Goal: Task Accomplishment & Management: Complete application form

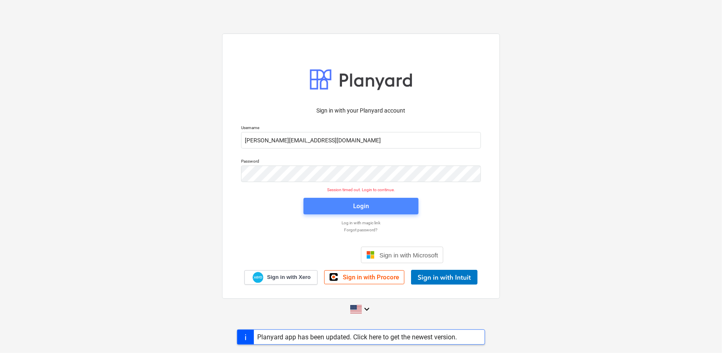
click at [380, 206] on span "Login" at bounding box center [360, 206] width 95 height 11
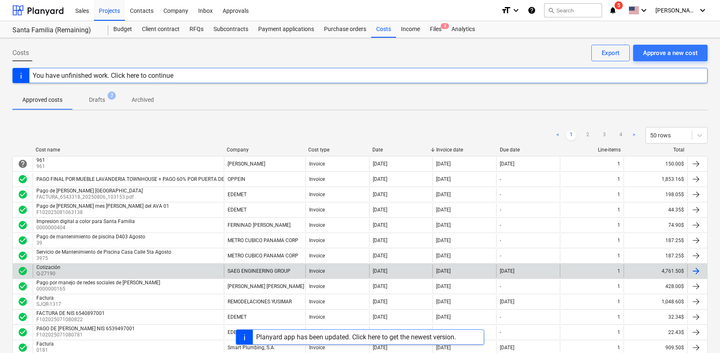
click at [198, 268] on div "Cotización Q-27190" at bounding box center [128, 270] width 191 height 13
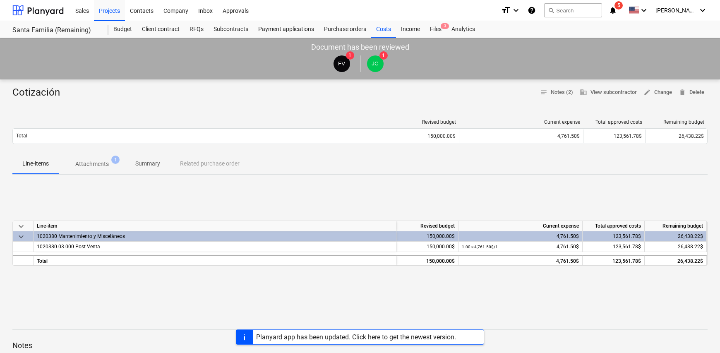
scroll to position [41, 0]
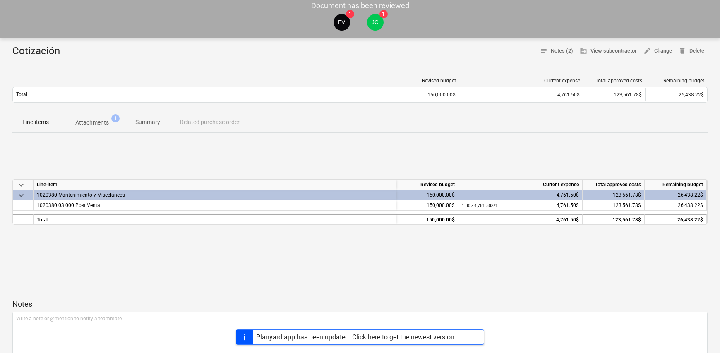
click at [132, 119] on span "Summary" at bounding box center [147, 122] width 45 height 14
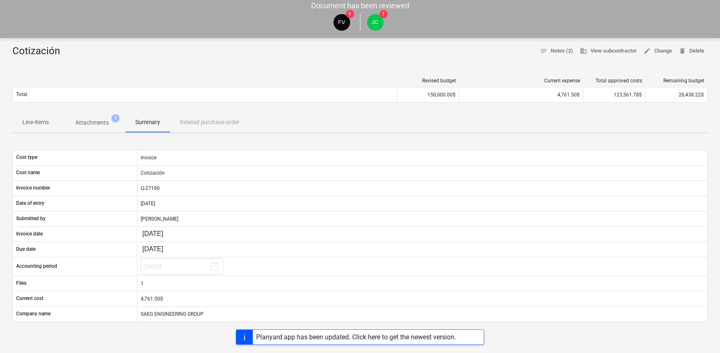
click at [100, 119] on p "Attachments" at bounding box center [91, 122] width 33 height 9
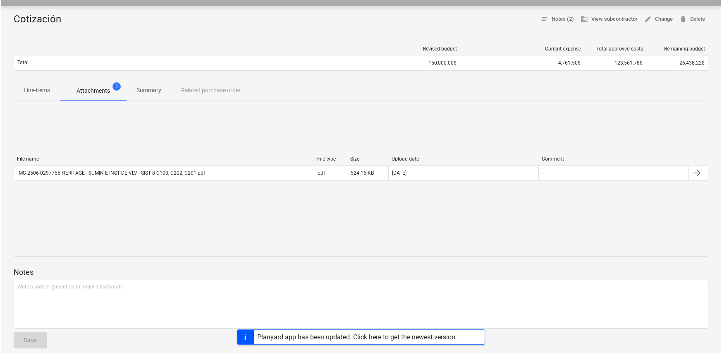
scroll to position [124, 0]
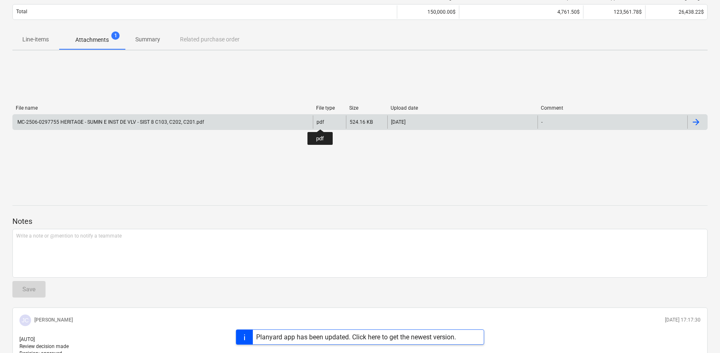
click at [320, 122] on div "pdf" at bounding box center [319, 122] width 7 height 6
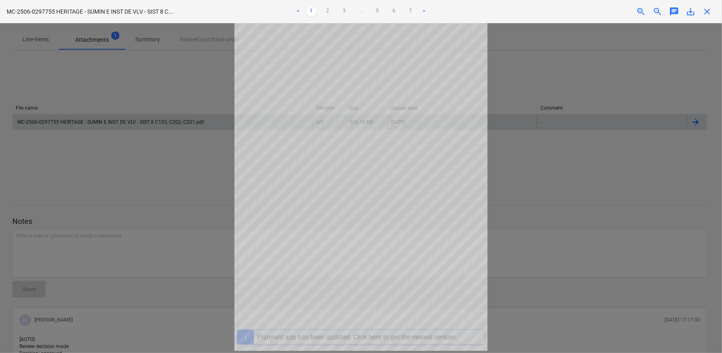
click at [610, 152] on div at bounding box center [361, 188] width 722 height 330
click at [165, 111] on div at bounding box center [361, 188] width 722 height 330
click at [708, 11] on div "Project fetching failed" at bounding box center [606, 8] width 223 height 17
click at [707, 13] on div "Project fetching failed" at bounding box center [606, 8] width 223 height 17
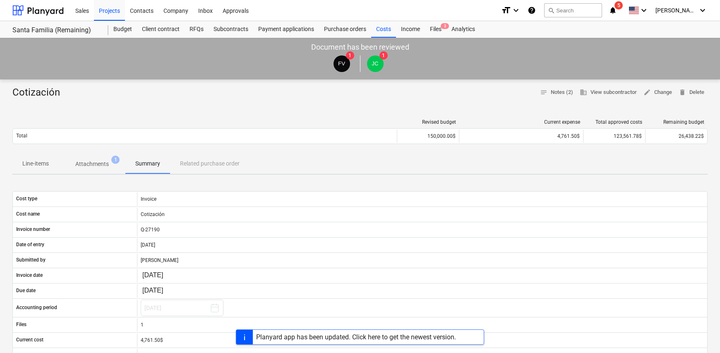
click at [46, 164] on p "Line-items" at bounding box center [35, 163] width 26 height 9
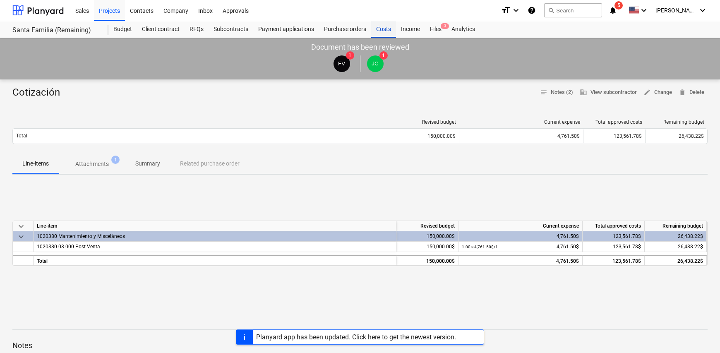
click at [382, 29] on div "Costs" at bounding box center [383, 29] width 25 height 17
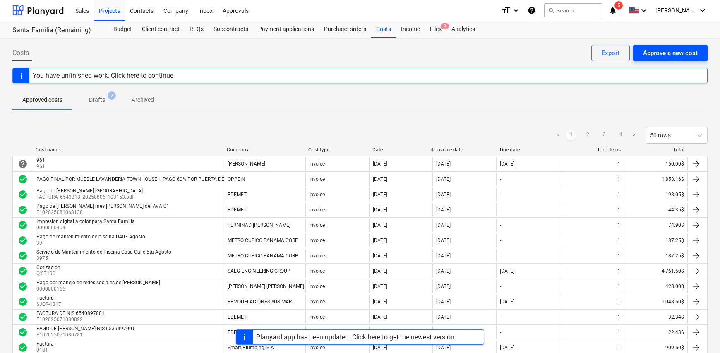
click at [656, 55] on div "Approve a new cost" at bounding box center [670, 53] width 55 height 11
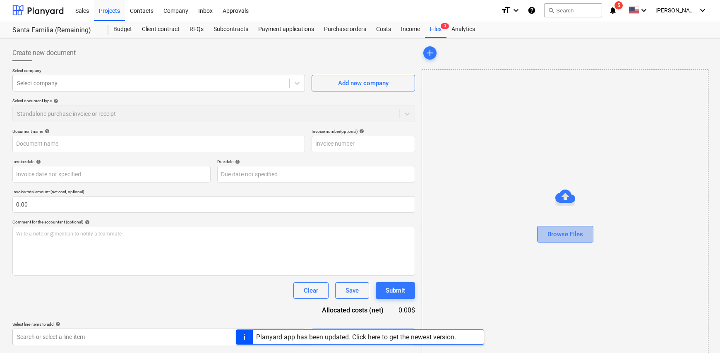
click at [574, 237] on div "Browse Files" at bounding box center [565, 234] width 36 height 11
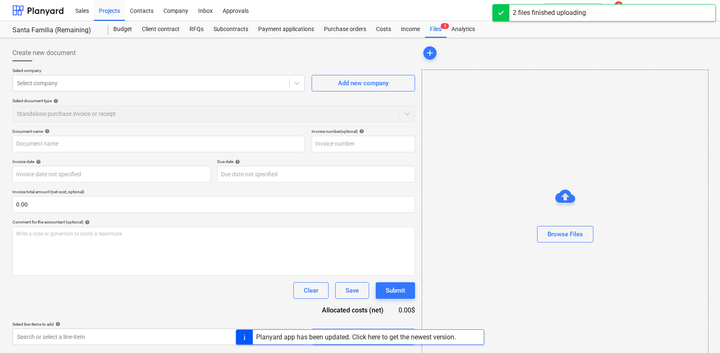
type input "01-0896004797.pdf"
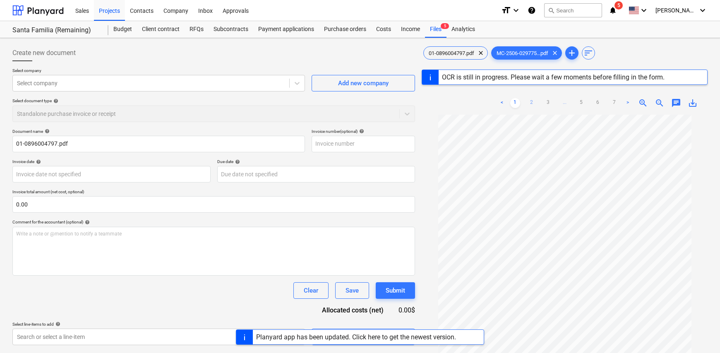
click at [531, 103] on link "2" at bounding box center [531, 103] width 10 height 10
click at [543, 103] on link "3" at bounding box center [548, 103] width 10 height 10
click at [525, 59] on div "MC-2506-029775...pdf clear" at bounding box center [526, 52] width 71 height 13
click at [451, 53] on span "01-0896004797.pdf" at bounding box center [450, 53] width 55 height 6
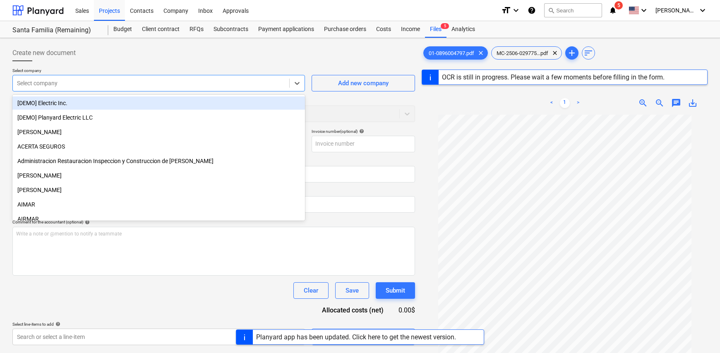
click at [54, 86] on div at bounding box center [151, 83] width 268 height 8
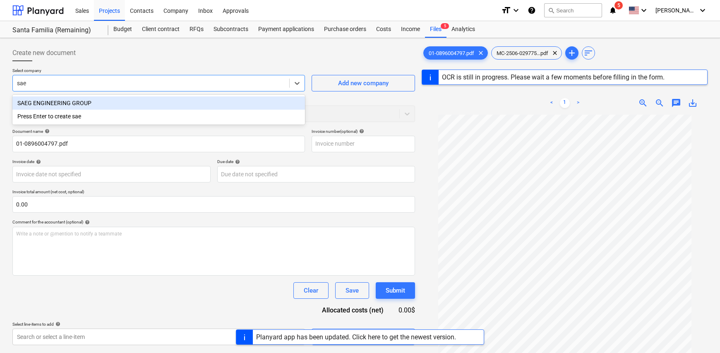
type input "saeg"
click at [63, 105] on div "SAEG ENGINEERING GROUP" at bounding box center [158, 102] width 292 height 13
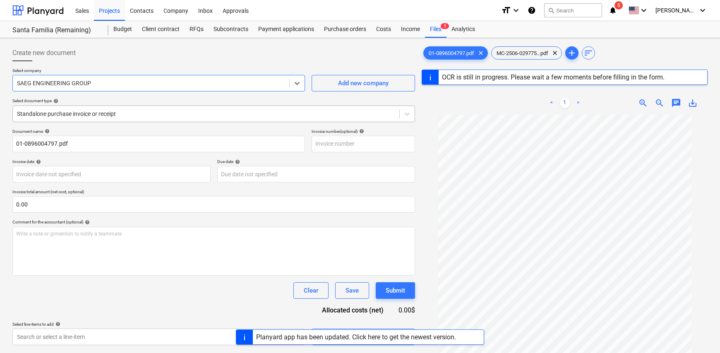
click at [115, 113] on div at bounding box center [206, 114] width 378 height 8
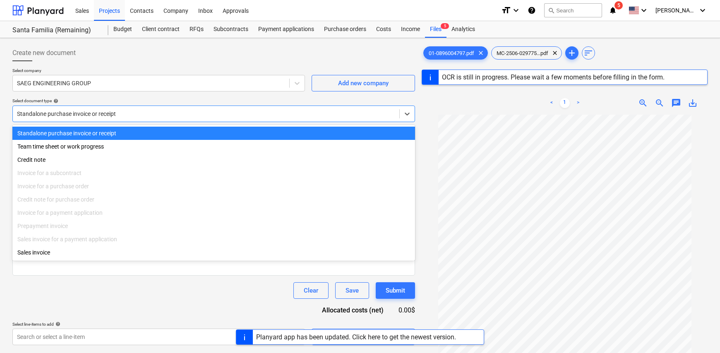
click at [109, 132] on div "Standalone purchase invoice or receipt" at bounding box center [213, 133] width 402 height 13
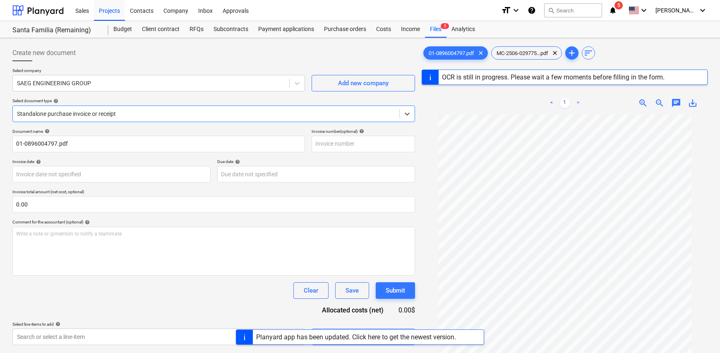
click at [106, 123] on div "Select company SAEG ENGINEERING GROUP Add new company Select document type help…" at bounding box center [213, 98] width 402 height 61
click at [105, 115] on div at bounding box center [206, 114] width 378 height 8
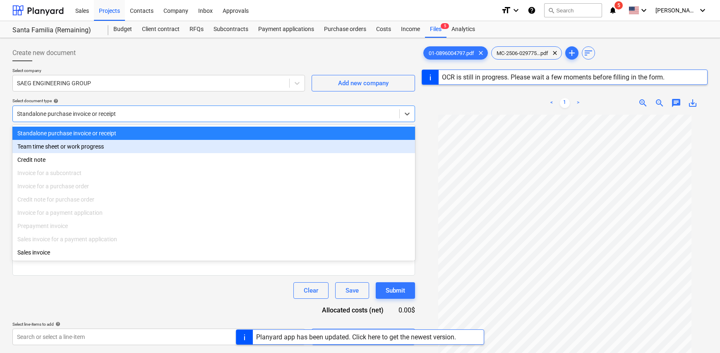
click at [103, 146] on div "Team time sheet or work progress" at bounding box center [213, 146] width 402 height 13
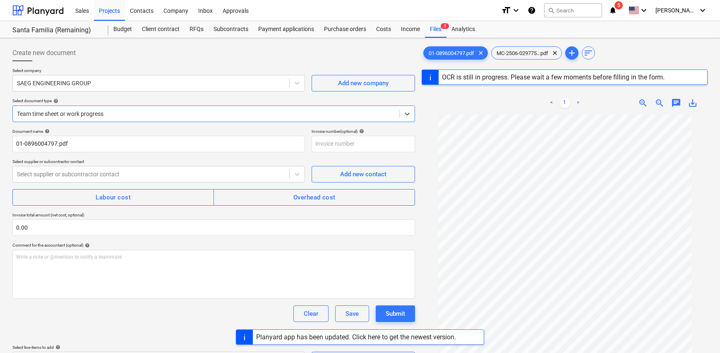
click at [62, 110] on div at bounding box center [206, 114] width 378 height 8
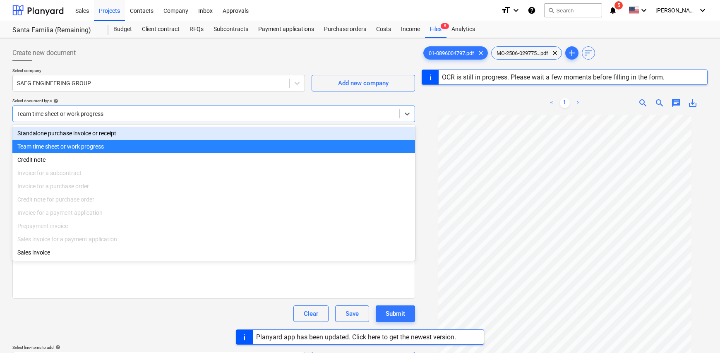
click at [88, 134] on div "Standalone purchase invoice or receipt" at bounding box center [213, 133] width 402 height 13
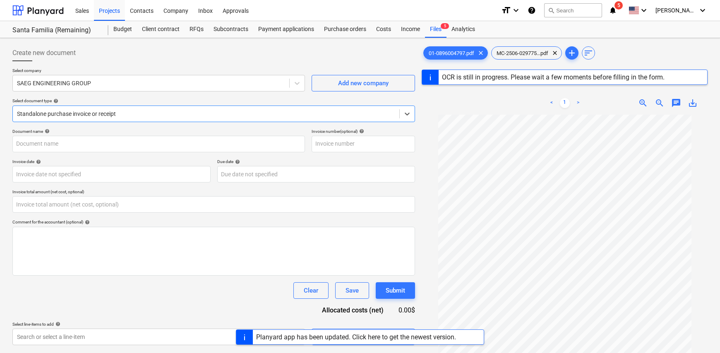
type input "0896004797"
type input "0.00"
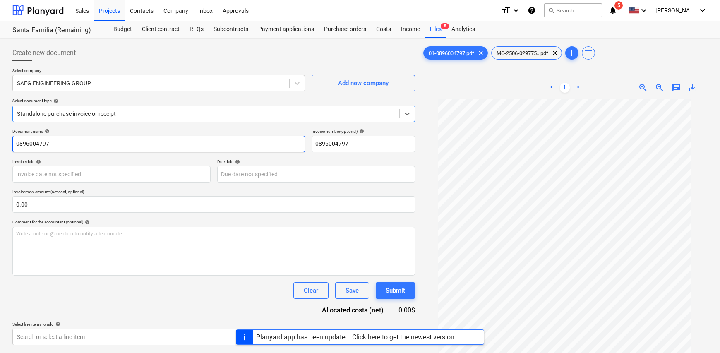
click at [90, 141] on input "0896004797" at bounding box center [158, 144] width 292 height 17
click at [54, 175] on body "Sales Projects Contacts Company Inbox Approvals format_size keyboard_arrow_down…" at bounding box center [360, 176] width 720 height 353
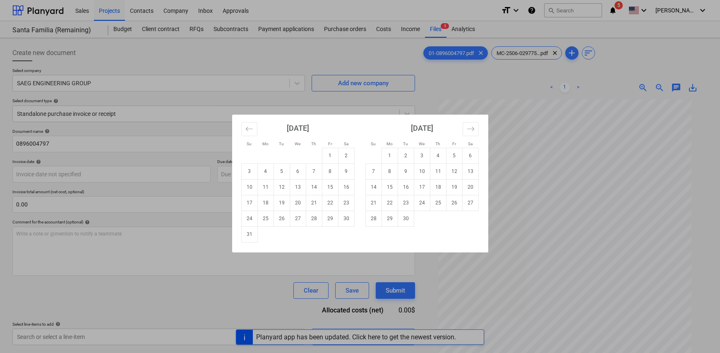
click at [463, 81] on div "Su Mo Tu We Th Fr Sa Su Mo Tu We Th Fr Sa July 2025 1 2 3 4 5 6 7 8 9 10 11 12 …" at bounding box center [360, 176] width 720 height 353
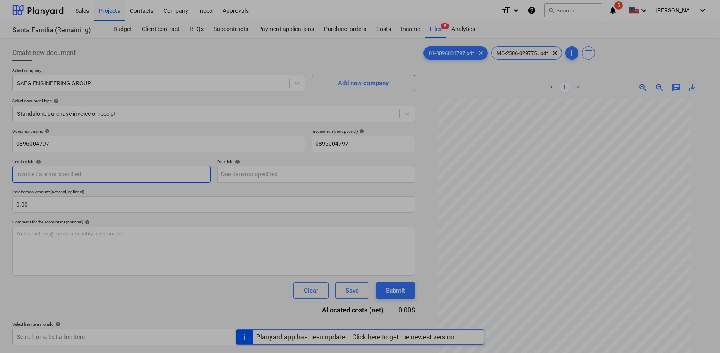
click at [188, 171] on body "Sales Projects Contacts Company Inbox Approvals format_size keyboard_arrow_down…" at bounding box center [360, 176] width 720 height 353
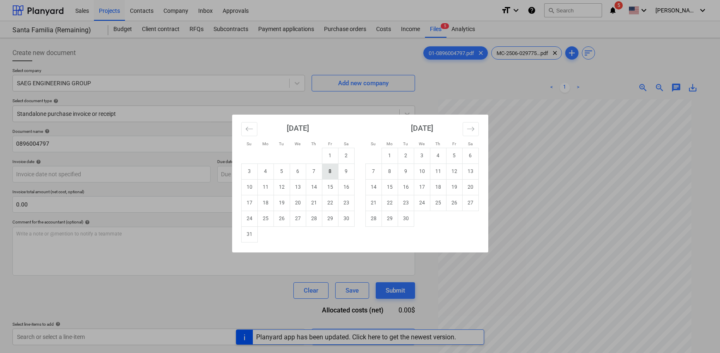
click at [329, 170] on td "8" at bounding box center [330, 171] width 16 height 16
type input "08 Aug 2025"
click at [284, 171] on body "Sales Projects Contacts Company Inbox Approvals format_size keyboard_arrow_down…" at bounding box center [360, 176] width 720 height 353
click at [242, 239] on td "31" at bounding box center [249, 234] width 16 height 16
type input "31 Aug 2025"
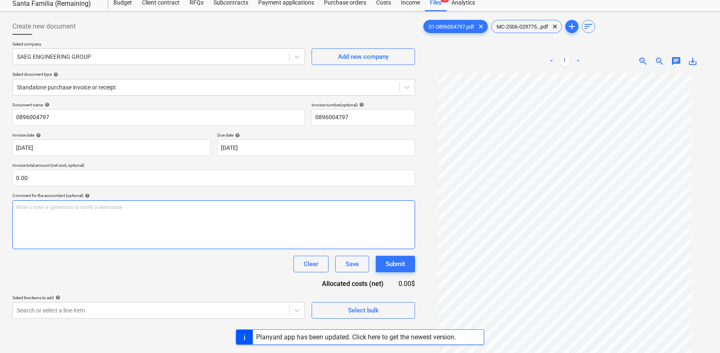
scroll to position [41, 0]
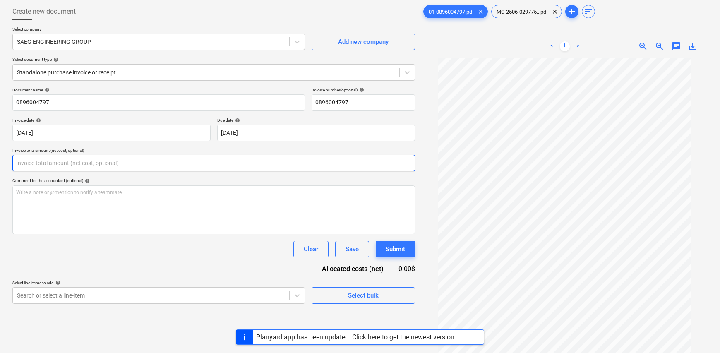
click at [35, 170] on input "text" at bounding box center [213, 163] width 402 height 17
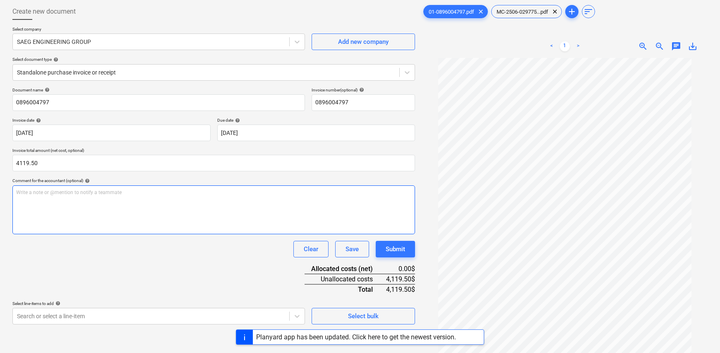
type input "4,119.50"
click at [65, 191] on p "Write a note or @mention to notify a teammate ﻿" at bounding box center [213, 192] width 395 height 7
click at [45, 192] on p "Write a note or @mention to notify a teammate ﻿" at bounding box center [213, 192] width 395 height 7
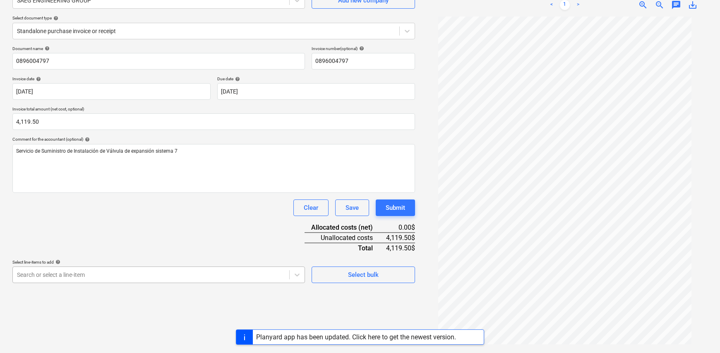
click at [137, 270] on body "Sales Projects Contacts Company Inbox Approvals format_size keyboard_arrow_down…" at bounding box center [360, 93] width 720 height 353
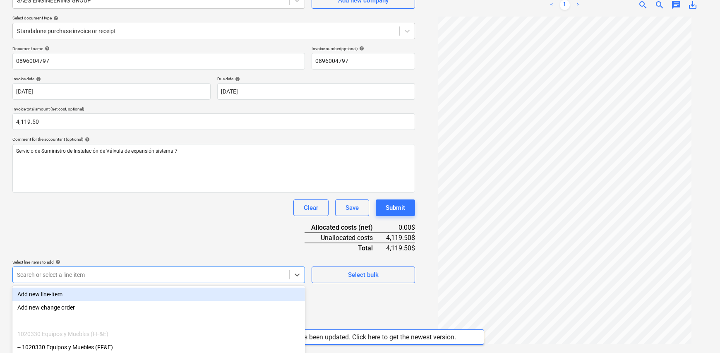
scroll to position [140, 0]
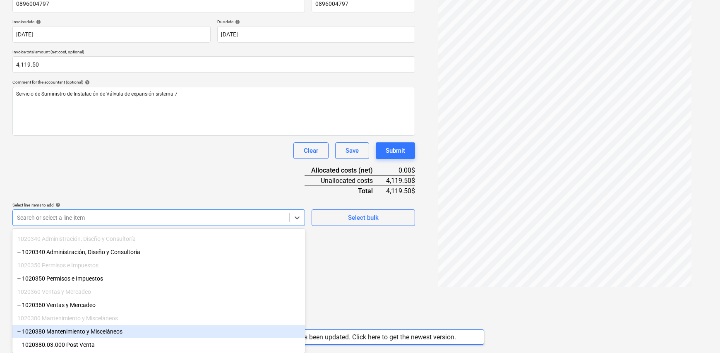
click at [106, 332] on div "-- 1020380 Mantenimiento y Misceláneos" at bounding box center [158, 331] width 292 height 13
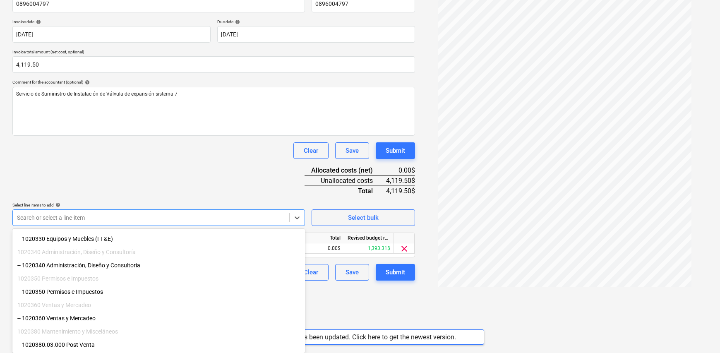
click at [72, 316] on div "-- 1020360 Ventas y Mercadeo" at bounding box center [158, 317] width 292 height 13
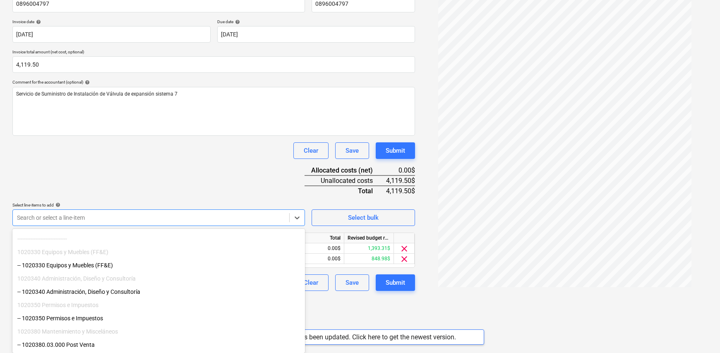
scroll to position [30, 0]
click at [339, 294] on div "Create new document Select company SAEG ENGINEERING GROUP Add new company Selec…" at bounding box center [360, 97] width 720 height 399
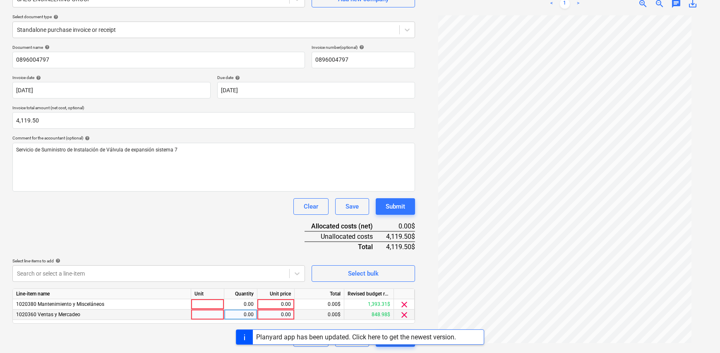
click at [404, 313] on span "clear" at bounding box center [404, 315] width 10 height 10
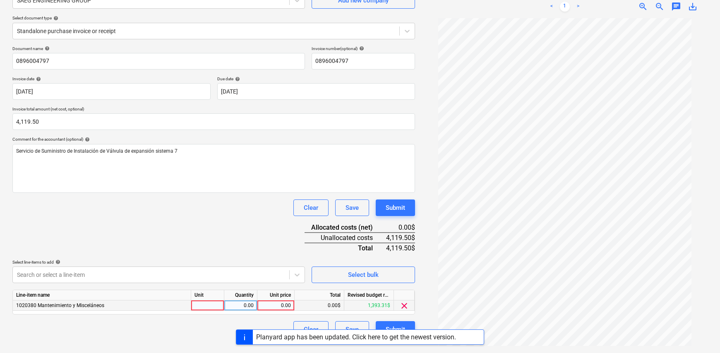
click at [212, 303] on div at bounding box center [207, 305] width 33 height 10
type input "1"
click at [232, 304] on div "0.00" at bounding box center [240, 305] width 26 height 10
type input "1"
click at [284, 305] on div "0.00" at bounding box center [276, 305] width 30 height 10
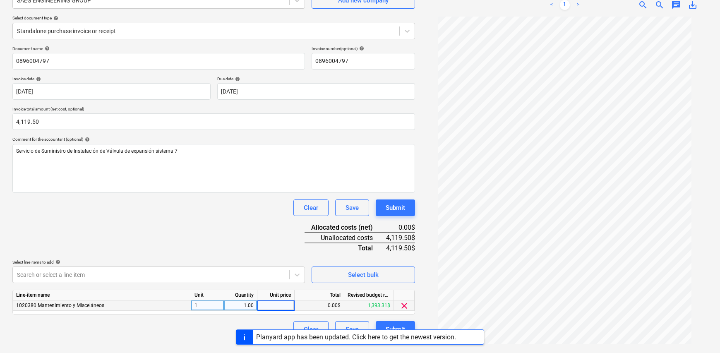
click at [215, 230] on div "Document name help 0896004797 Invoice number (optional) help 0896004797 Invoice…" at bounding box center [213, 192] width 402 height 292
click at [272, 306] on div "0.00" at bounding box center [276, 305] width 30 height 10
type input "4119.50"
click at [268, 244] on div "Document name help 0896004797 Invoice number (optional) help 0896004797 Invoice…" at bounding box center [213, 192] width 402 height 292
click at [392, 325] on div "Submit" at bounding box center [394, 329] width 19 height 11
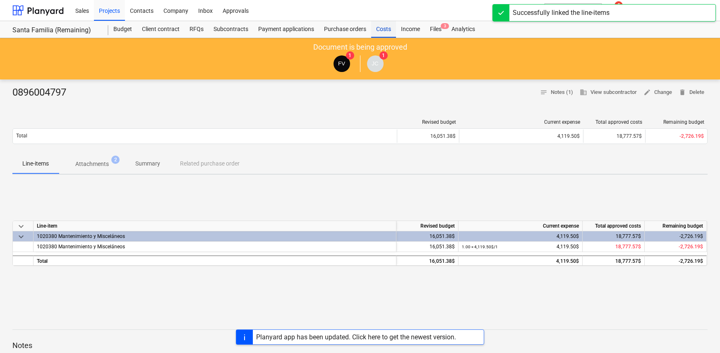
click at [383, 27] on div "Costs" at bounding box center [383, 29] width 25 height 17
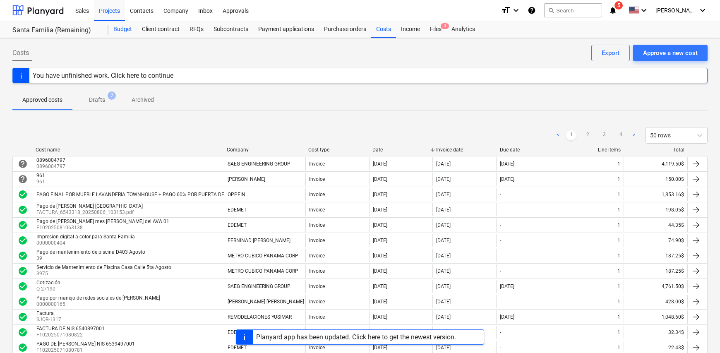
click at [126, 30] on div "Budget" at bounding box center [122, 29] width 29 height 17
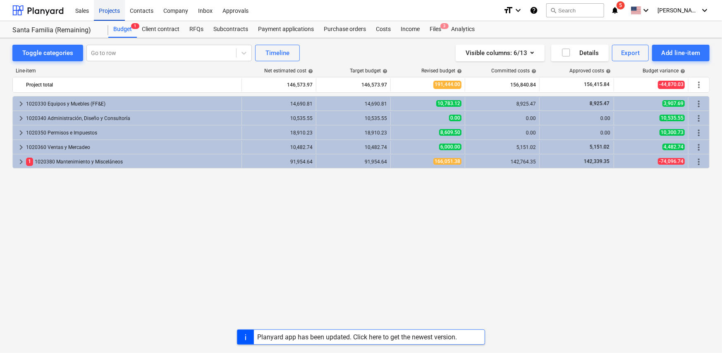
click at [111, 13] on div "Projects" at bounding box center [109, 10] width 31 height 21
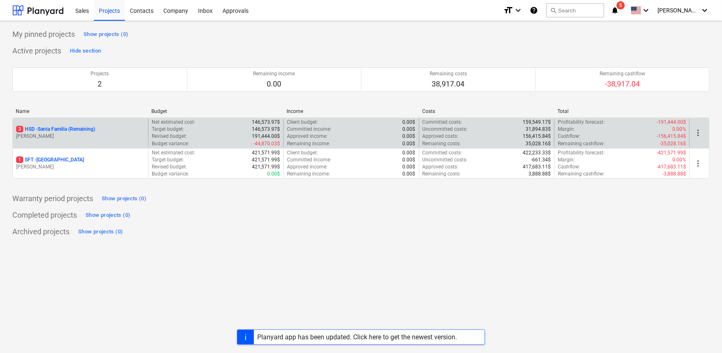
click at [67, 134] on p "[PERSON_NAME]" at bounding box center [80, 136] width 129 height 7
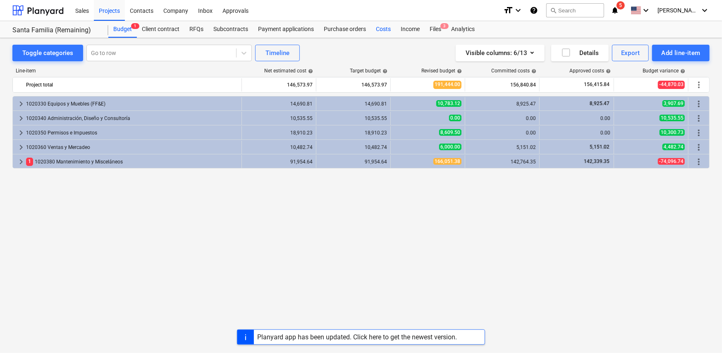
click at [382, 30] on div "Costs" at bounding box center [383, 29] width 25 height 17
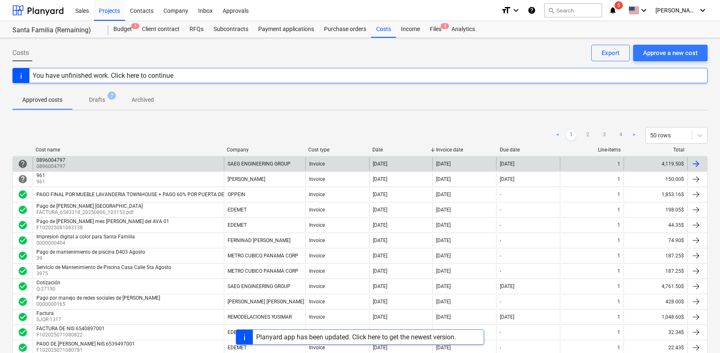
click at [98, 162] on div "0896004797 0896004797" at bounding box center [128, 163] width 191 height 13
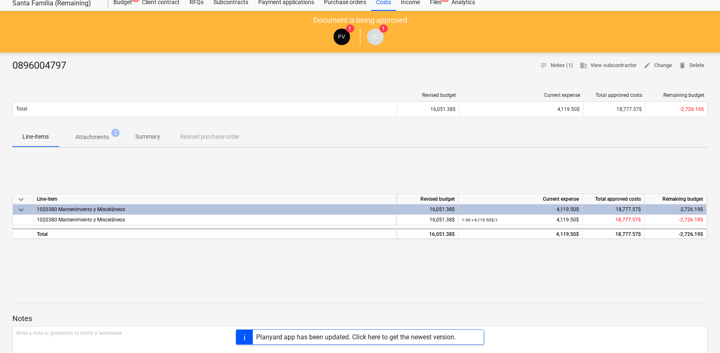
scroll to position [41, 0]
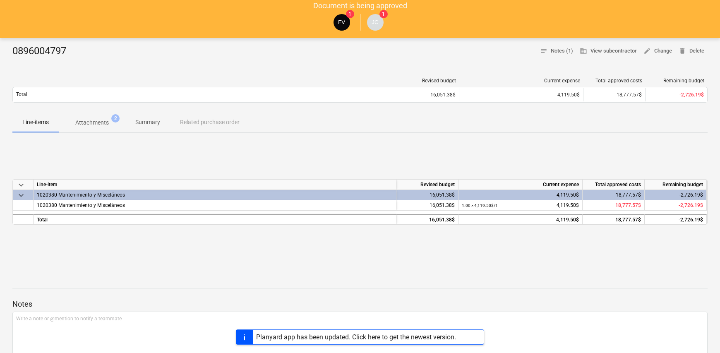
click at [84, 125] on p "Attachments" at bounding box center [91, 122] width 33 height 9
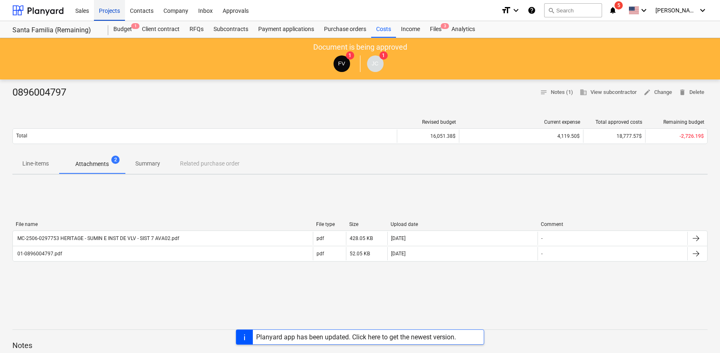
click at [110, 14] on div "Projects" at bounding box center [109, 10] width 31 height 21
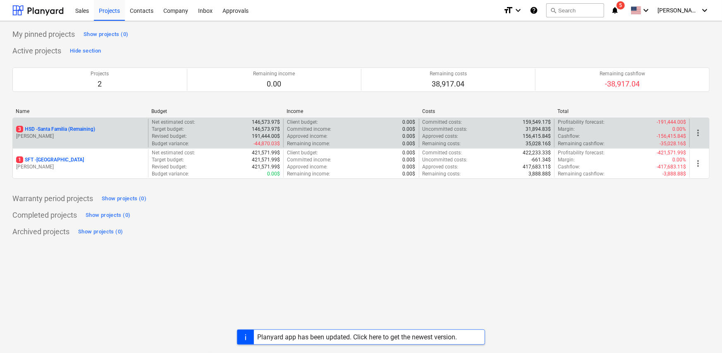
click at [72, 134] on p "[PERSON_NAME]" at bounding box center [80, 136] width 129 height 7
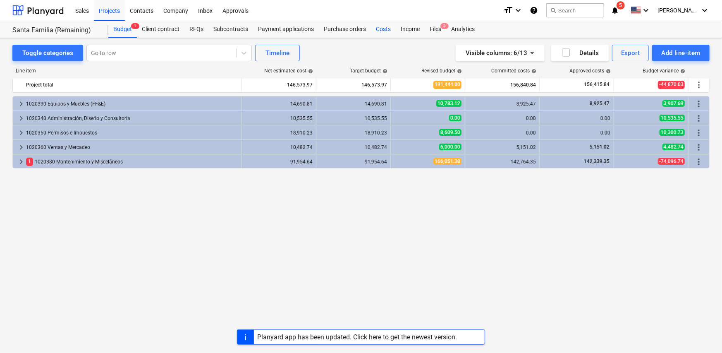
click at [379, 29] on div "Costs" at bounding box center [383, 29] width 25 height 17
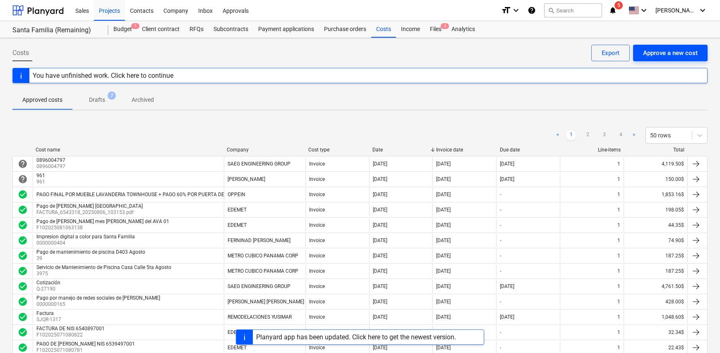
click at [658, 53] on div "Approve a new cost" at bounding box center [670, 53] width 55 height 11
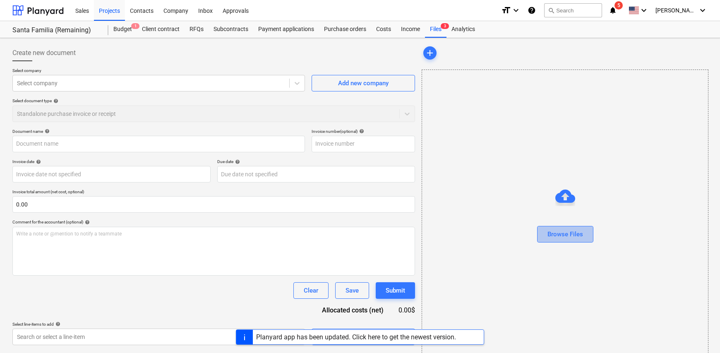
click at [571, 239] on div "Browse Files" at bounding box center [565, 234] width 36 height 11
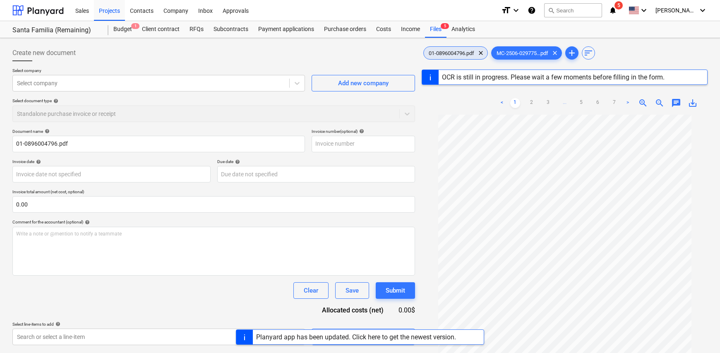
click at [448, 53] on span "01-0896004796.pdf" at bounding box center [450, 53] width 55 height 6
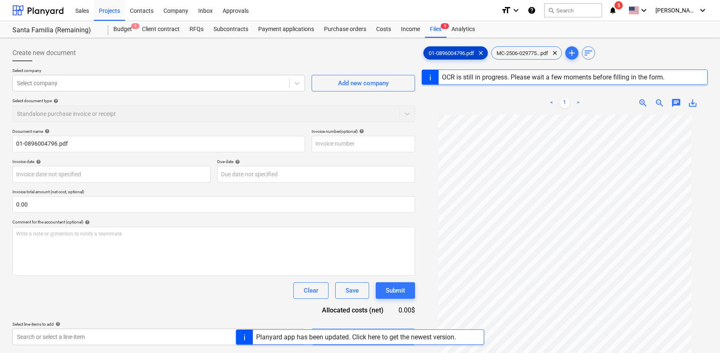
type input "0896004796"
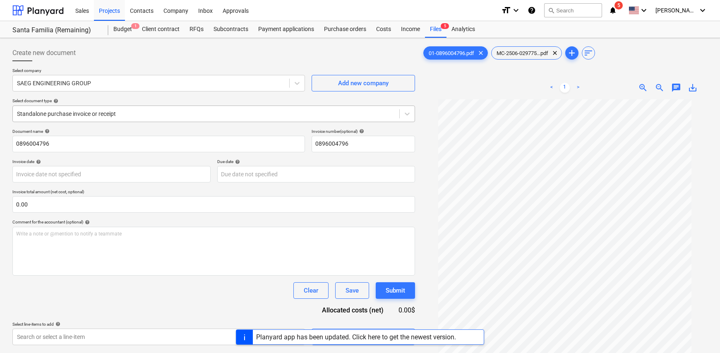
click at [126, 119] on div "Standalone purchase invoice or receipt" at bounding box center [206, 114] width 386 height 12
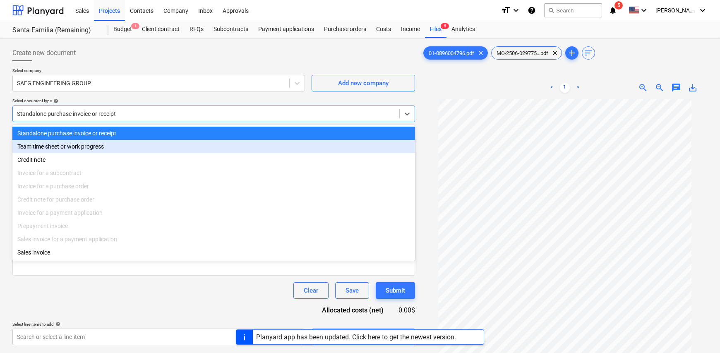
click at [115, 144] on div "Team time sheet or work progress" at bounding box center [213, 146] width 402 height 13
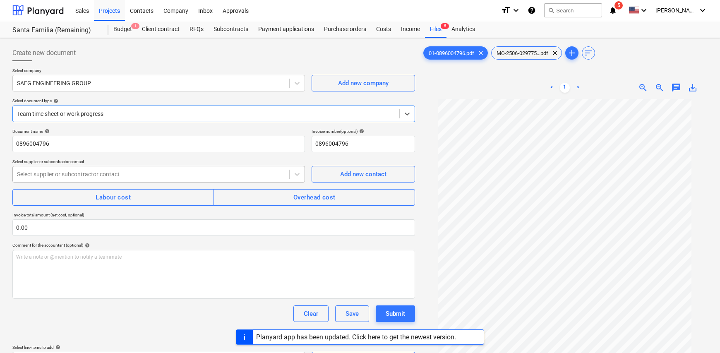
click at [102, 170] on div at bounding box center [151, 174] width 268 height 8
click at [225, 156] on div "Document name help 0896004796 Invoice number (optional) help 0896004796 Select …" at bounding box center [213, 248] width 402 height 239
click at [83, 110] on div at bounding box center [206, 114] width 378 height 8
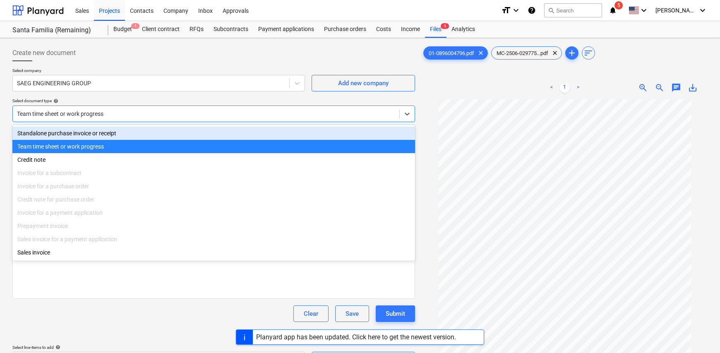
click at [100, 132] on div "Standalone purchase invoice or receipt" at bounding box center [213, 133] width 402 height 13
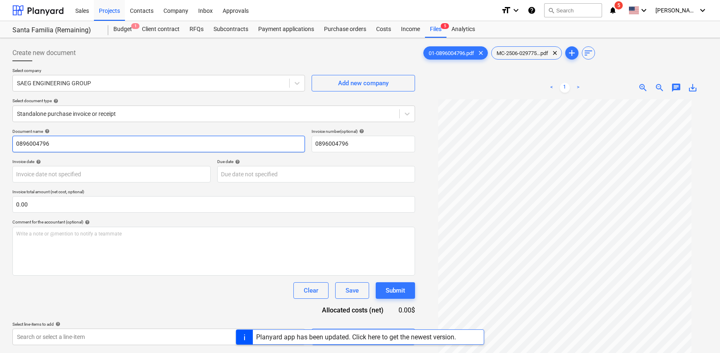
drag, startPoint x: 154, startPoint y: 145, endPoint x: -131, endPoint y: 146, distance: 284.9
click at [0, 146] on html "Sales Projects Contacts Company Inbox Approvals format_size keyboard_arrow_down…" at bounding box center [360, 176] width 720 height 353
type input "Factura Sistema 6"
click at [172, 174] on body "Sales Projects Contacts Company Inbox Approvals format_size keyboard_arrow_down…" at bounding box center [360, 176] width 720 height 353
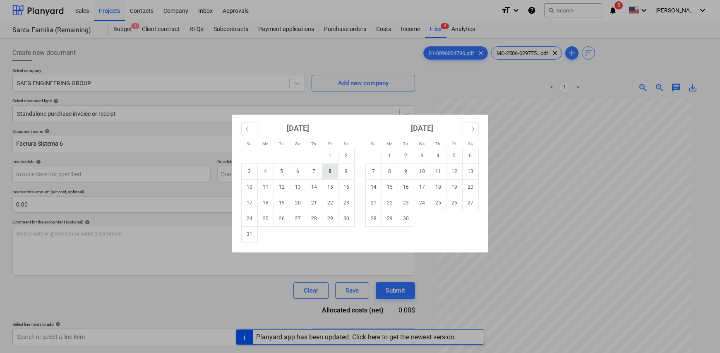
click at [331, 171] on td "8" at bounding box center [330, 171] width 16 height 16
type input "08 Aug 2025"
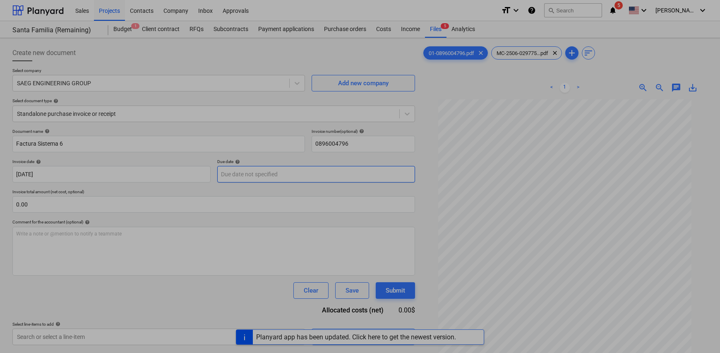
click at [297, 175] on body "Sales Projects Contacts Company Inbox Approvals format_size keyboard_arrow_down…" at bounding box center [360, 176] width 720 height 353
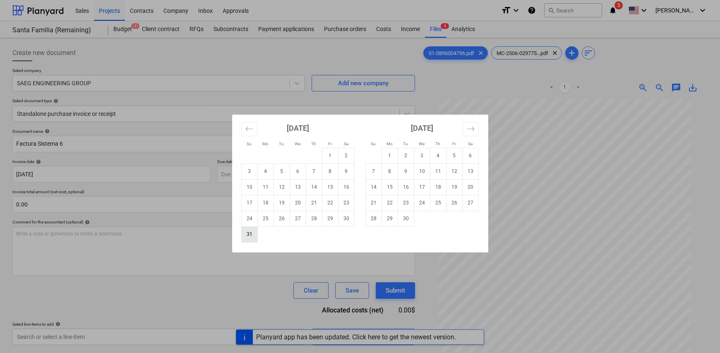
click at [248, 232] on td "31" at bounding box center [249, 234] width 16 height 16
type input "31 Aug 2025"
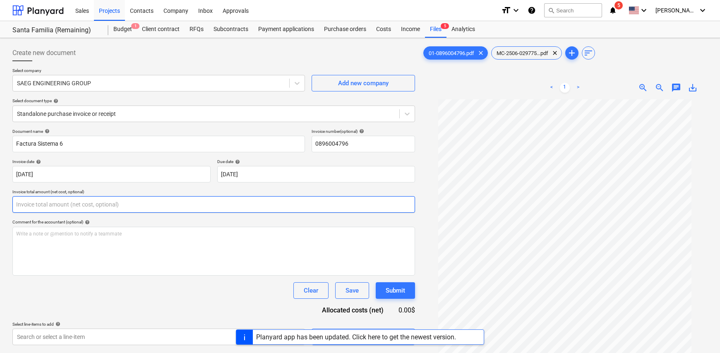
click at [61, 203] on input "text" at bounding box center [213, 204] width 402 height 17
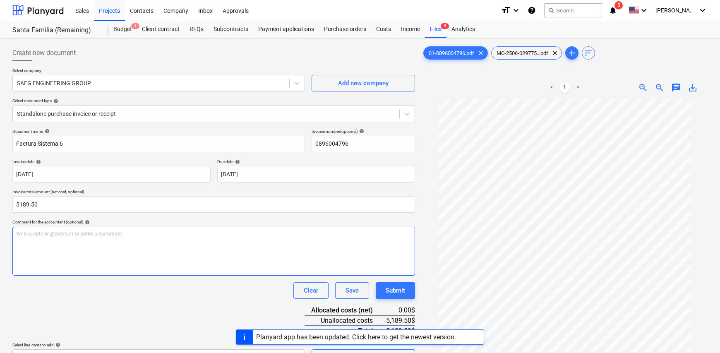
type input "5,189.50"
click at [69, 239] on div "Write a note or @mention to notify a teammate ﻿" at bounding box center [213, 251] width 402 height 49
click at [66, 242] on div "Write a note or @mention to notify a teammate ﻿" at bounding box center [213, 251] width 402 height 49
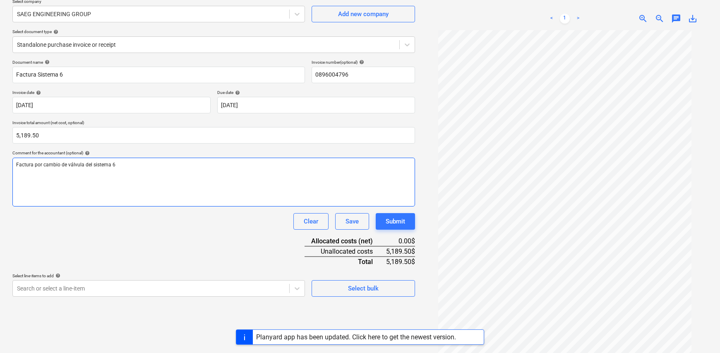
scroll to position [83, 0]
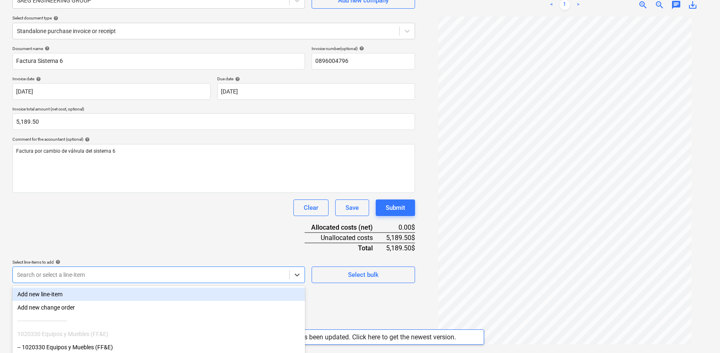
click at [116, 270] on body "Sales Projects Contacts Company Inbox Approvals format_size keyboard_arrow_down…" at bounding box center [360, 93] width 720 height 353
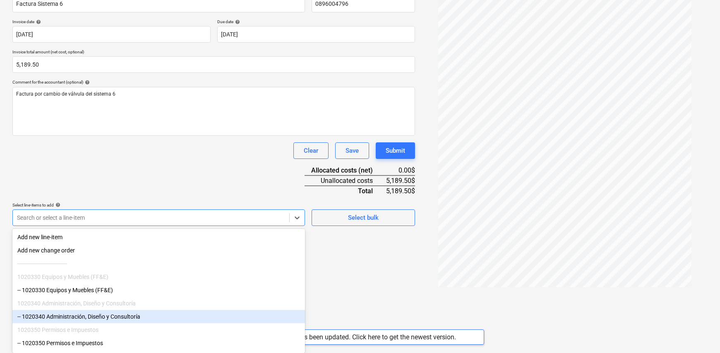
scroll to position [72, 0]
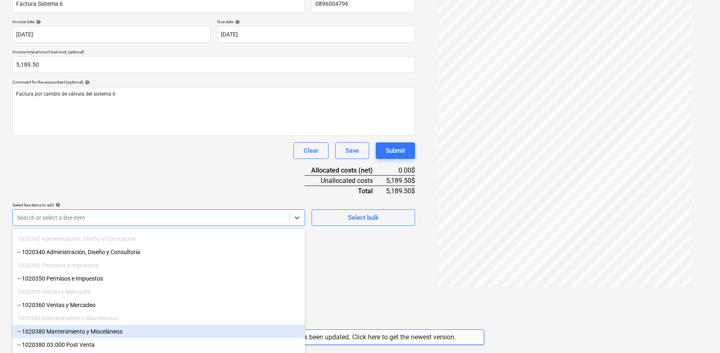
click at [100, 331] on div "-- 1020380 Mantenimiento y Misceláneos" at bounding box center [158, 331] width 292 height 13
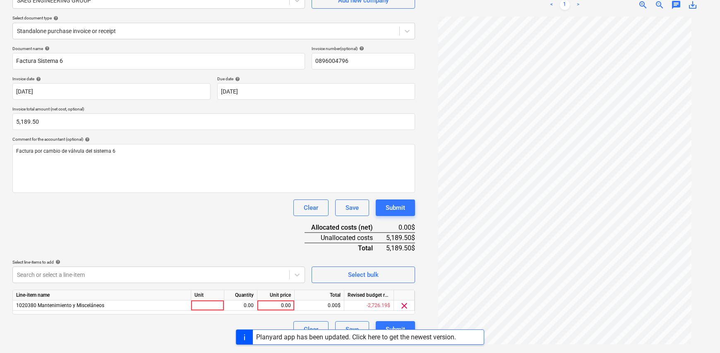
click at [356, 270] on html "Sales Projects Contacts Company Inbox Approvals format_size keyboard_arrow_down…" at bounding box center [360, 93] width 720 height 353
click at [203, 304] on div at bounding box center [207, 305] width 33 height 10
type input "1"
click at [256, 301] on div "0.00" at bounding box center [240, 305] width 33 height 10
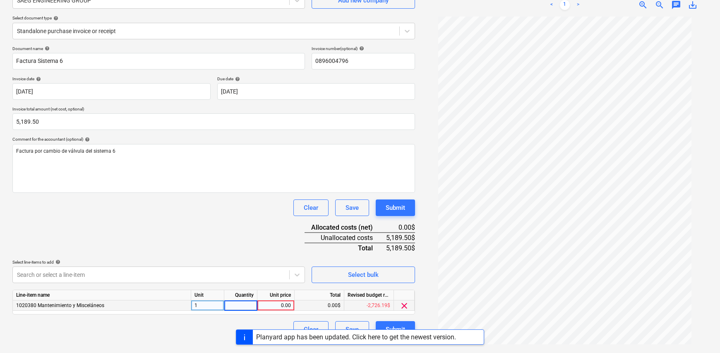
type input "1"
click at [264, 307] on div "0.00" at bounding box center [276, 305] width 30 height 10
type input "5189.50"
click at [395, 325] on div "Submit" at bounding box center [394, 329] width 19 height 11
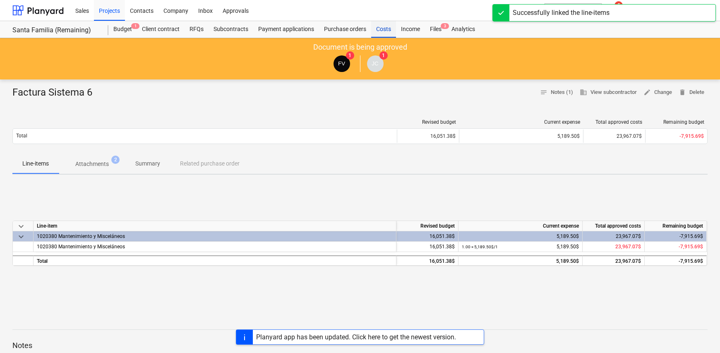
click at [381, 28] on div "Costs" at bounding box center [383, 29] width 25 height 17
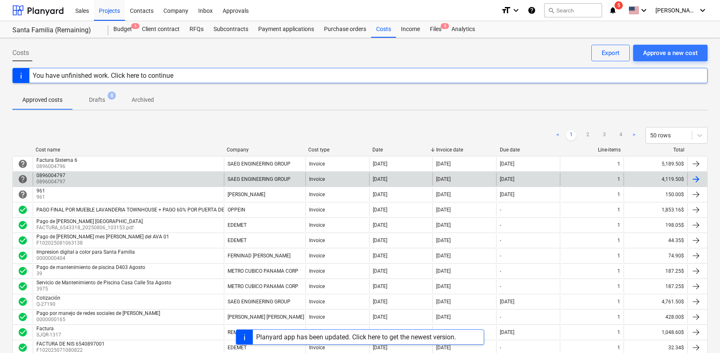
click at [93, 181] on div "0896004797 0896004797" at bounding box center [128, 178] width 191 height 13
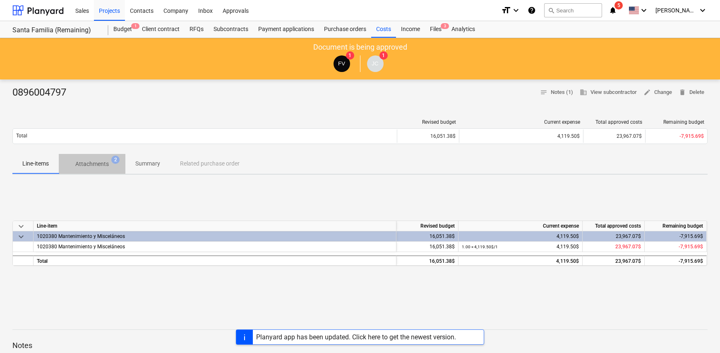
click at [91, 166] on p "Attachments" at bounding box center [91, 164] width 33 height 9
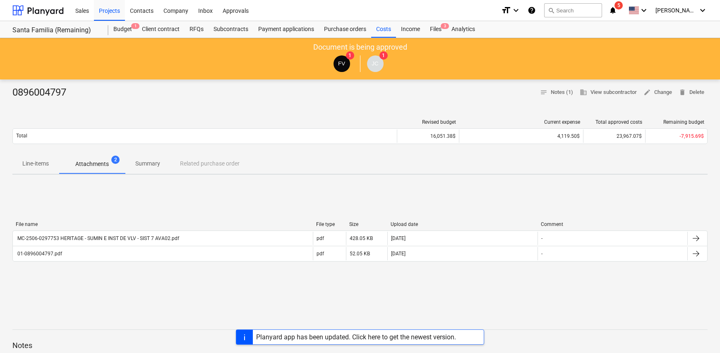
click at [152, 163] on p "Summary" at bounding box center [147, 163] width 25 height 9
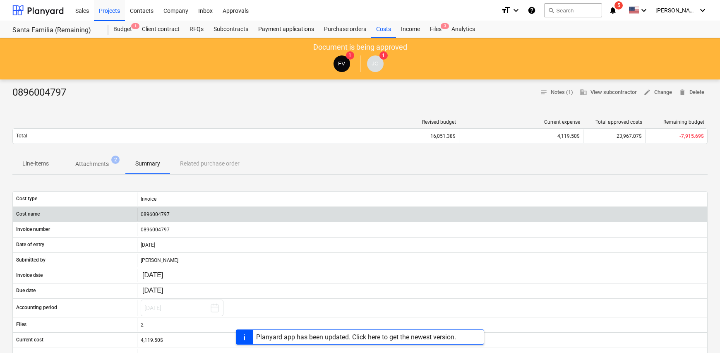
click at [158, 209] on div "0896004797" at bounding box center [422, 214] width 570 height 13
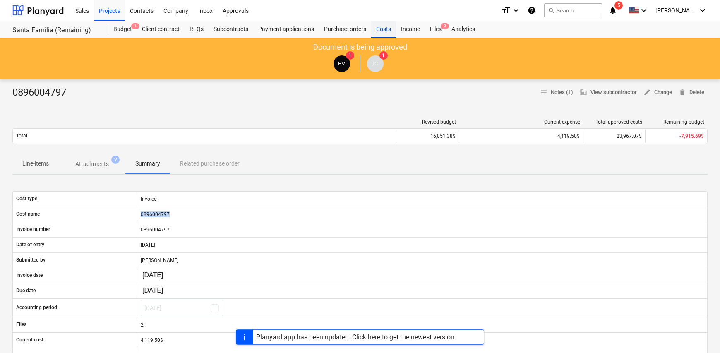
click at [385, 31] on div "Costs" at bounding box center [383, 29] width 25 height 17
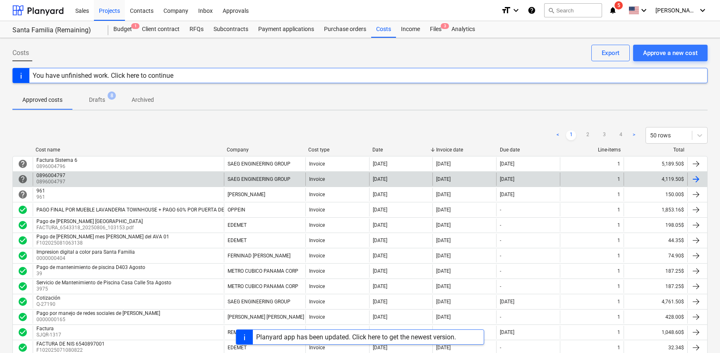
click at [84, 181] on div "0896004797 0896004797" at bounding box center [128, 178] width 191 height 13
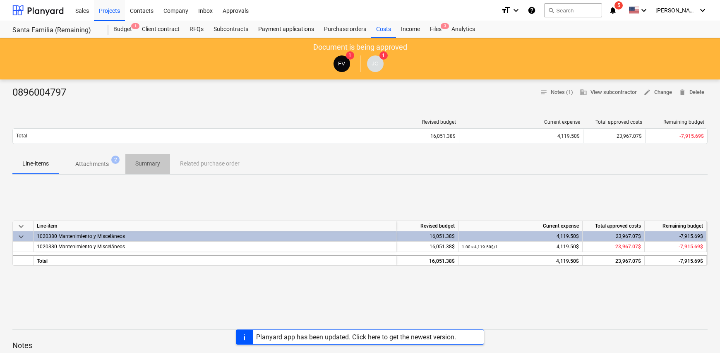
click at [140, 163] on p "Summary" at bounding box center [147, 163] width 25 height 9
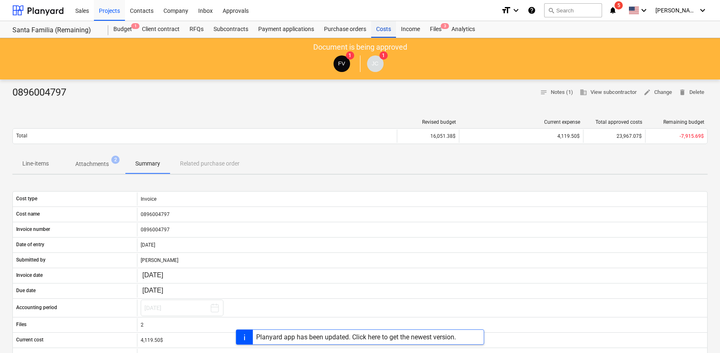
click at [383, 31] on div "Costs" at bounding box center [383, 29] width 25 height 17
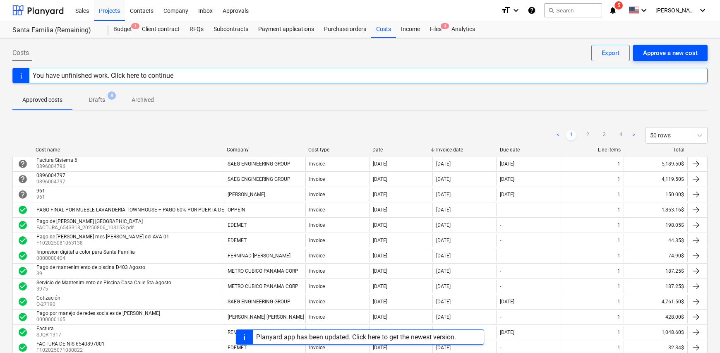
click at [654, 55] on div "Approve a new cost" at bounding box center [670, 53] width 55 height 11
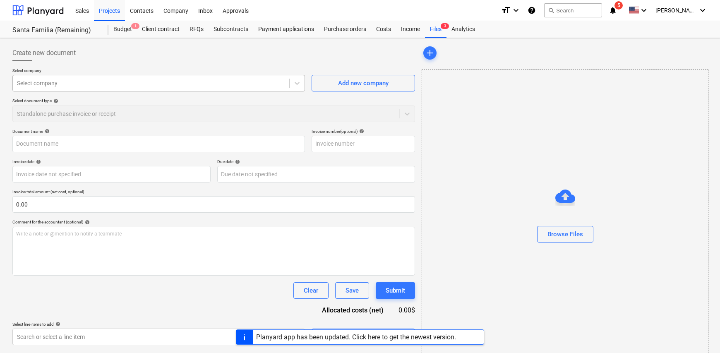
click at [117, 83] on div at bounding box center [151, 83] width 268 height 8
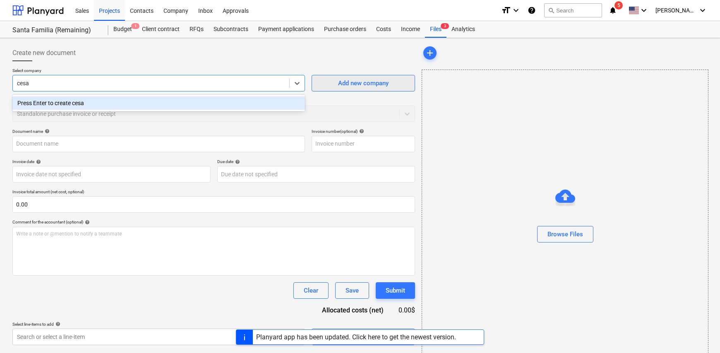
type input "cesa"
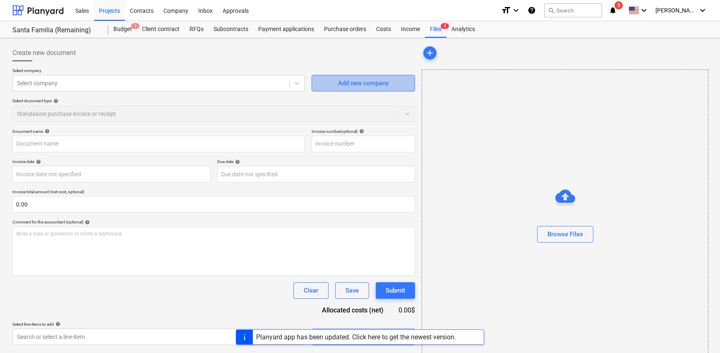
click at [363, 86] on div "Add new company" at bounding box center [363, 83] width 50 height 11
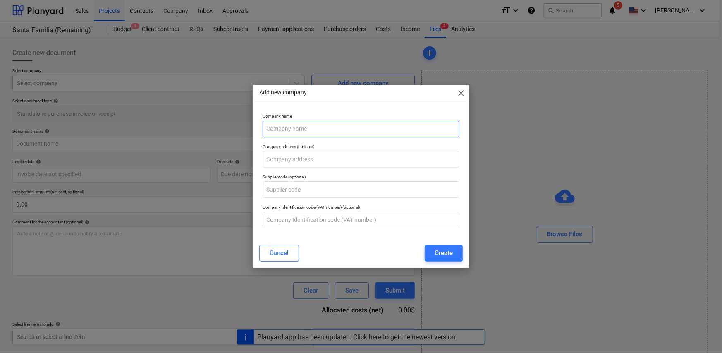
click at [291, 129] on input "text" at bounding box center [361, 129] width 197 height 17
type input "CESAR RAMON PEREZ MORLET"
click at [436, 253] on div "Create" at bounding box center [444, 252] width 18 height 11
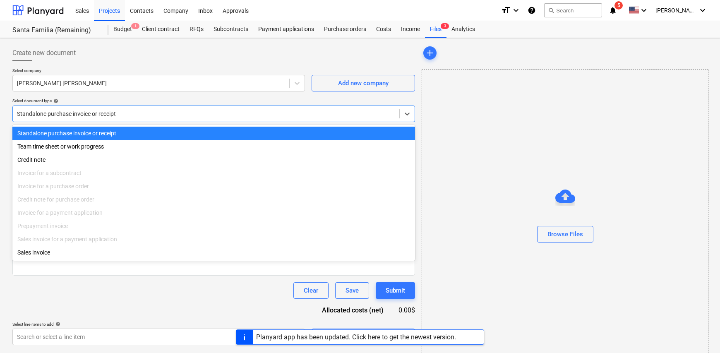
click at [95, 113] on div at bounding box center [206, 114] width 378 height 8
click at [98, 134] on div "Standalone purchase invoice or receipt" at bounding box center [213, 133] width 402 height 13
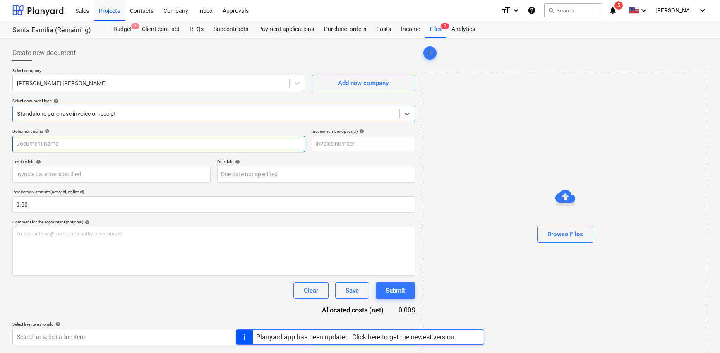
click at [62, 144] on input "text" at bounding box center [158, 144] width 292 height 17
type input "f"
click at [166, 146] on input "Factura Reparación de cerradura y puerta caída en G002" at bounding box center [158, 144] width 292 height 17
type input "Factura Reparación de cerradura y puerta caída en G002 en patio interno"
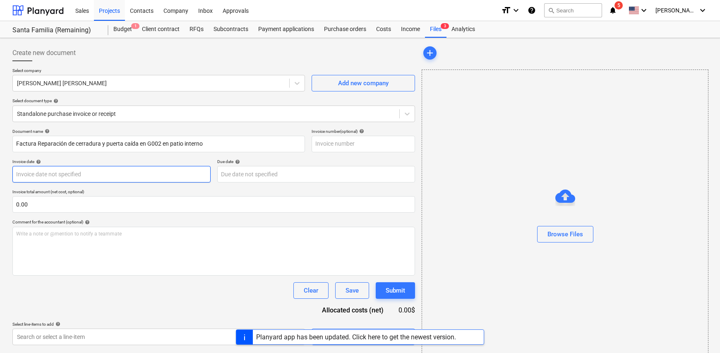
click at [53, 175] on body "Sales Projects Contacts Company Inbox Approvals format_size keyboard_arrow_down…" at bounding box center [360, 176] width 720 height 353
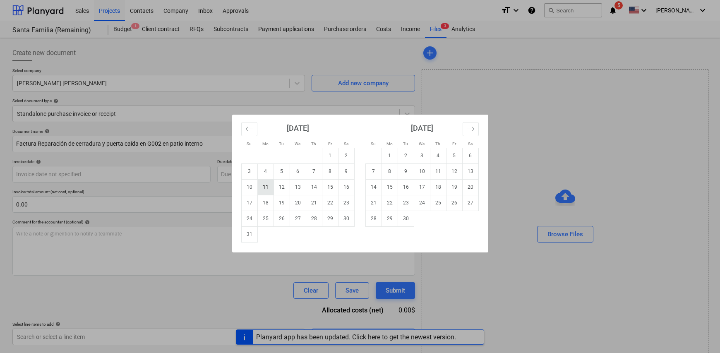
click at [266, 185] on td "11" at bounding box center [265, 187] width 16 height 16
type input "11 Aug 2025"
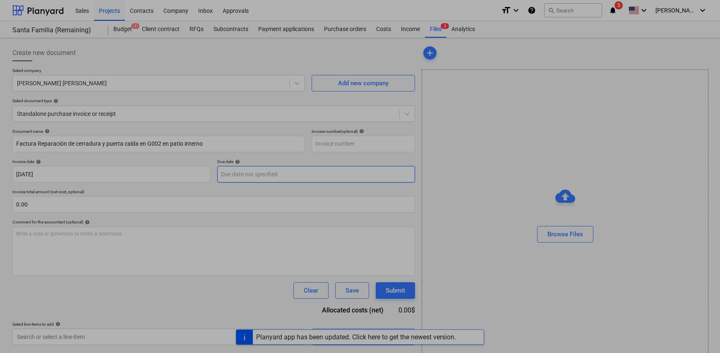
click at [254, 176] on body "Sales Projects Contacts Company Inbox Approvals format_size keyboard_arrow_down…" at bounding box center [360, 176] width 720 height 353
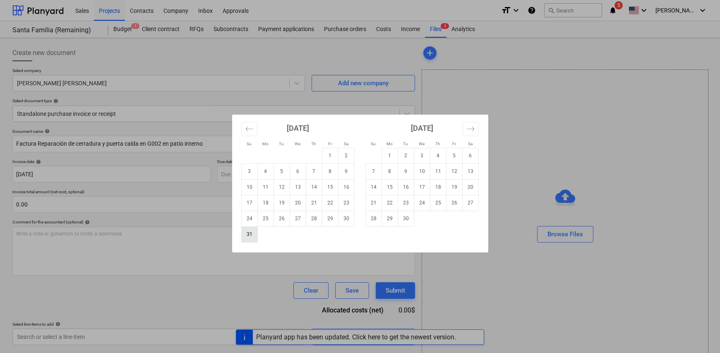
click at [251, 235] on td "31" at bounding box center [249, 234] width 16 height 16
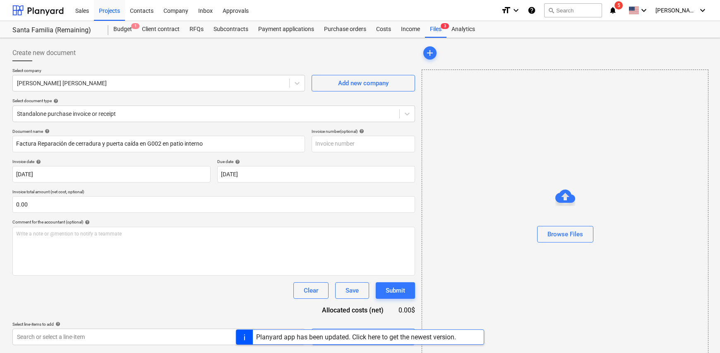
type input "31 Aug 2025"
click at [352, 141] on input "text" at bounding box center [362, 144] width 103 height 17
type input "1198"
drag, startPoint x: 206, startPoint y: 143, endPoint x: 2, endPoint y: 144, distance: 203.0
click at [2, 144] on div "Create new document Select company CESAR RAMON PEREZ MORLET Add new company Sel…" at bounding box center [360, 205] width 720 height 334
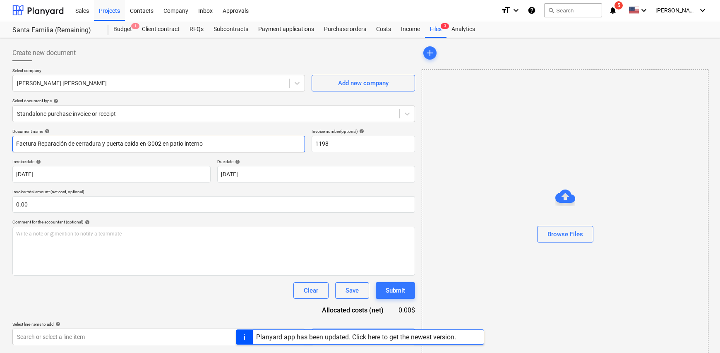
click at [213, 143] on input "Factura Reparación de cerradura y puerta caída en G002 en patio interno" at bounding box center [158, 144] width 292 height 17
drag, startPoint x: 213, startPoint y: 143, endPoint x: 36, endPoint y: 143, distance: 177.4
click at [36, 143] on input "Factura Reparación de cerradura y puerta caída en G002 en patio interno" at bounding box center [158, 144] width 292 height 17
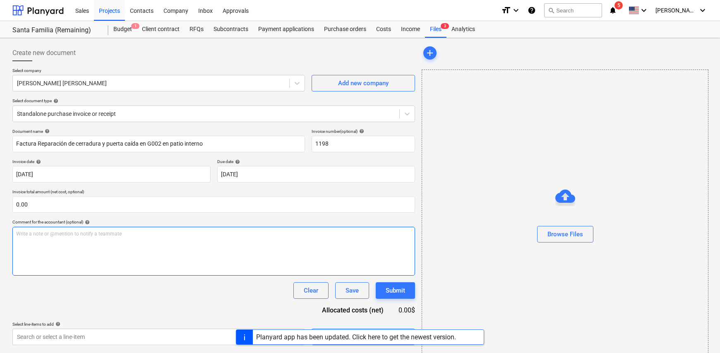
click at [36, 237] on div "Write a note or @mention to notify a teammate ﻿" at bounding box center [213, 251] width 402 height 49
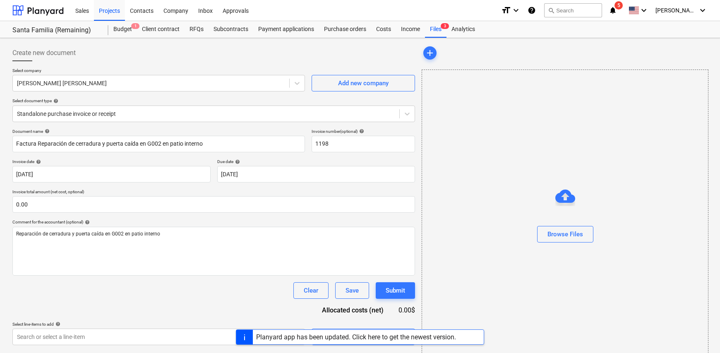
click at [28, 220] on div "Comment for the accountant (optional) help" at bounding box center [213, 221] width 402 height 5
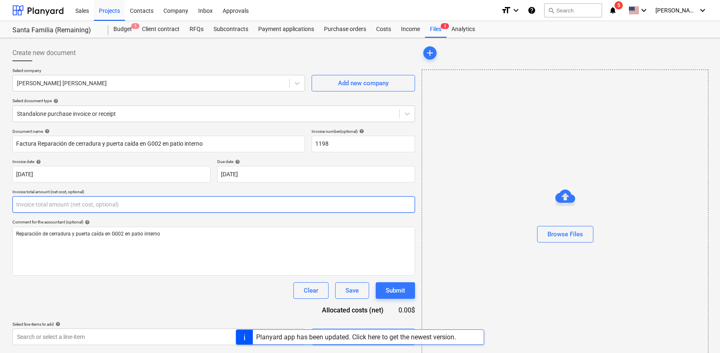
click at [24, 208] on input "text" at bounding box center [213, 204] width 402 height 17
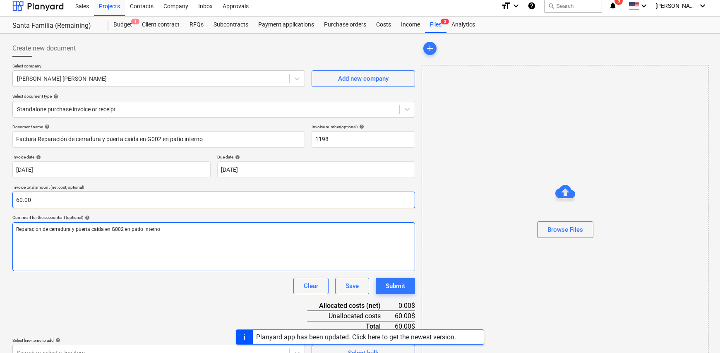
scroll to position [19, 0]
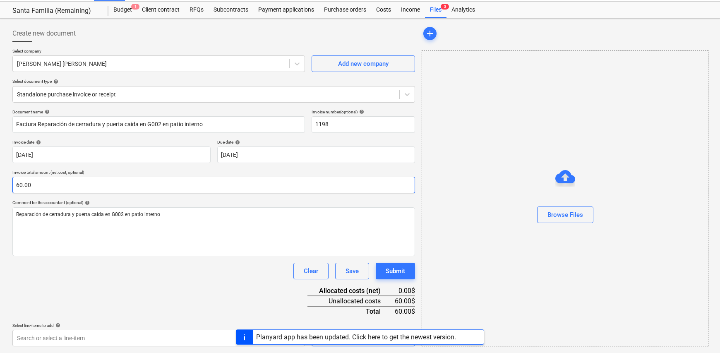
type input "60.00"
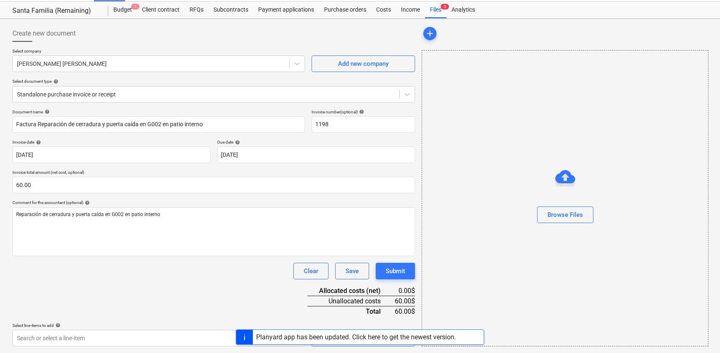
click at [127, 335] on div "Planyard app has been updated. Click here to get the newest version." at bounding box center [360, 336] width 720 height 15
click at [145, 340] on div "Planyard app has been updated. Click here to get the newest version." at bounding box center [360, 336] width 720 height 15
click at [191, 335] on div "Planyard app has been updated. Click here to get the newest version." at bounding box center [360, 336] width 720 height 15
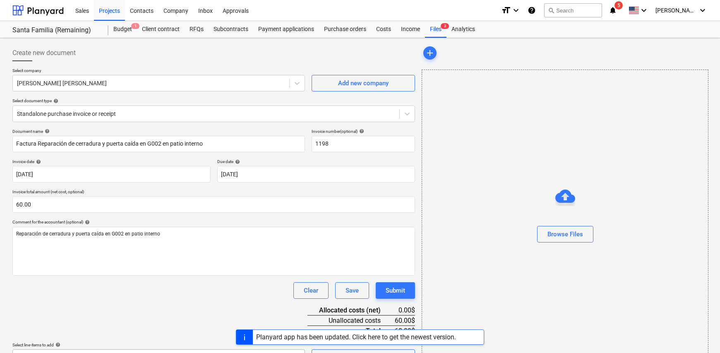
click at [296, 350] on body "Sales Projects Contacts Company Inbox Approvals format_size keyboard_arrow_down…" at bounding box center [360, 176] width 720 height 353
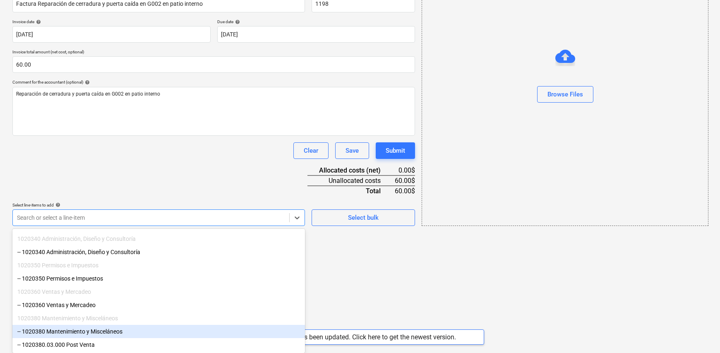
click at [123, 330] on div "-- 1020380 Mantenimiento y Misceláneos" at bounding box center [158, 331] width 292 height 13
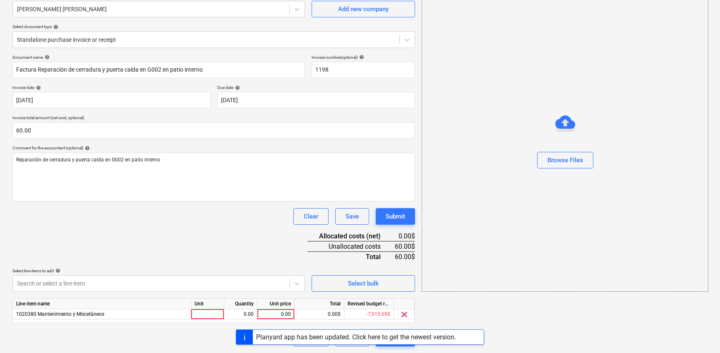
scroll to position [74, 0]
click at [385, 279] on html "Sales Projects Contacts Company Inbox Approvals format_size keyboard_arrow_down…" at bounding box center [360, 102] width 720 height 353
click at [208, 313] on div at bounding box center [207, 314] width 33 height 10
type input "1"
click at [243, 314] on div "0.00" at bounding box center [240, 314] width 26 height 10
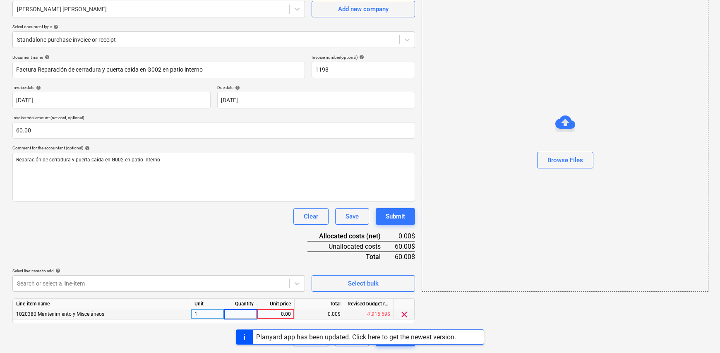
type input "1"
click at [269, 313] on div "0.00" at bounding box center [276, 314] width 30 height 10
type input "60.00"
drag, startPoint x: 642, startPoint y: 321, endPoint x: 631, endPoint y: 308, distance: 17.0
click at [642, 320] on div "add Browse Files" at bounding box center [564, 158] width 292 height 382
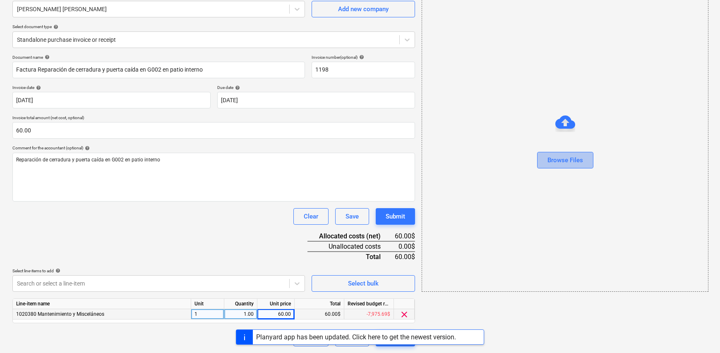
click at [587, 153] on button "Browse Files" at bounding box center [565, 160] width 56 height 17
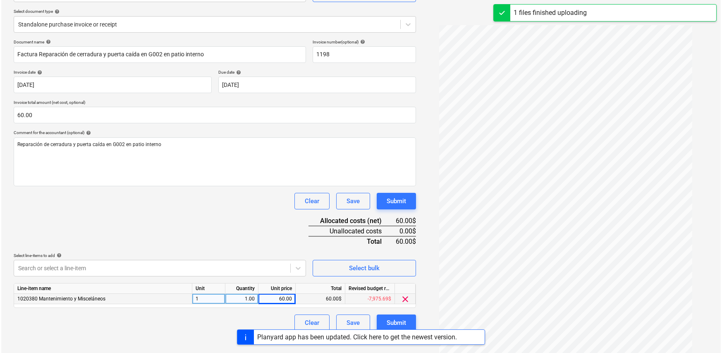
scroll to position [98, 0]
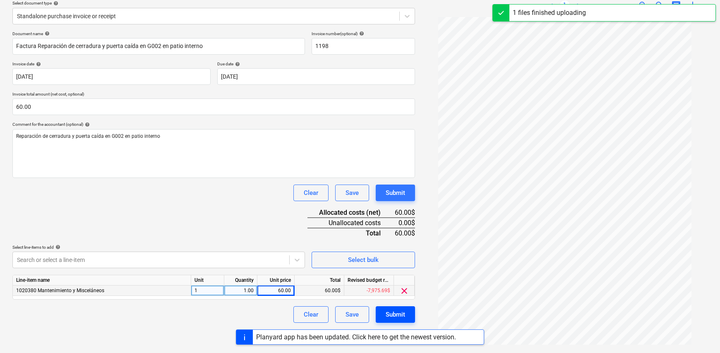
click at [398, 314] on div "Submit" at bounding box center [394, 314] width 19 height 11
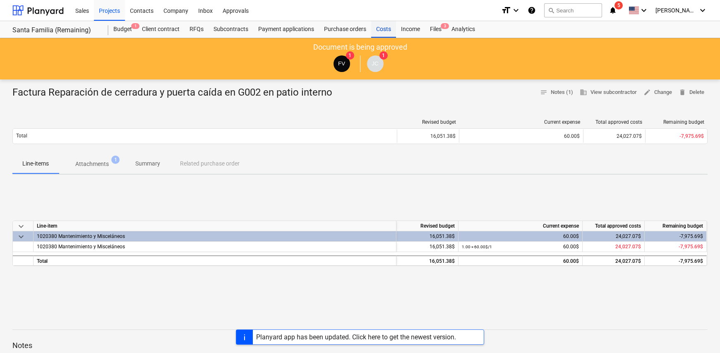
click at [383, 29] on div "Costs" at bounding box center [383, 29] width 25 height 17
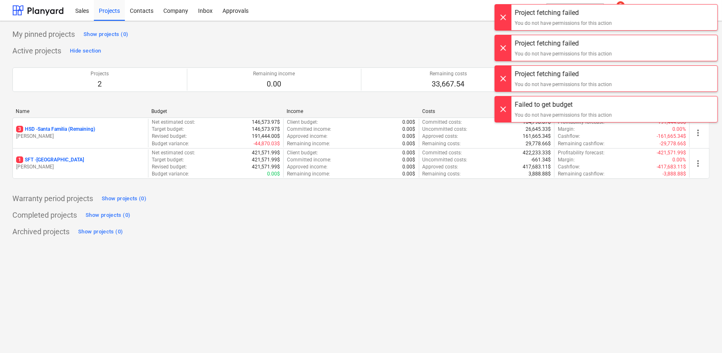
click at [319, 28] on div "My pinned projects Show projects (0)" at bounding box center [360, 34] width 697 height 13
click at [506, 16] on div at bounding box center [503, 18] width 17 height 26
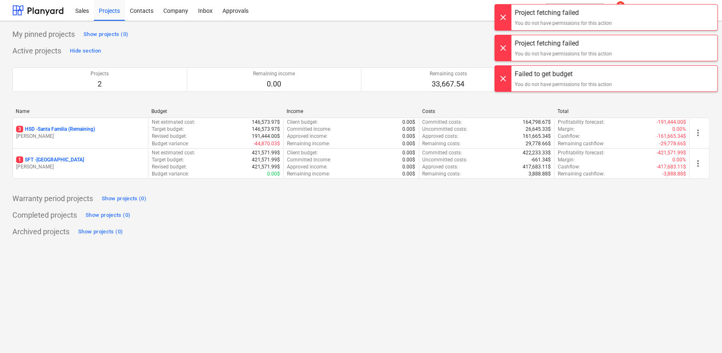
click at [503, 20] on div at bounding box center [503, 18] width 17 height 26
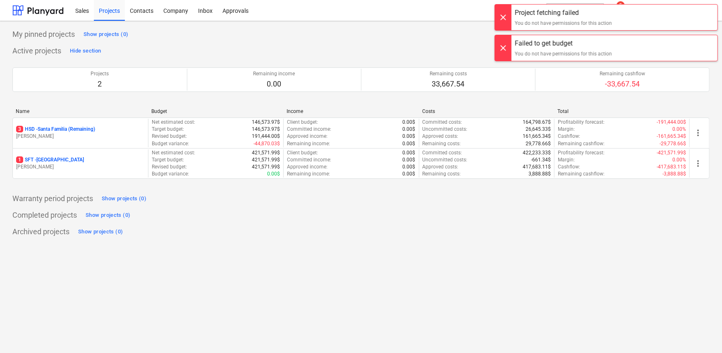
click at [505, 22] on div at bounding box center [503, 18] width 17 height 26
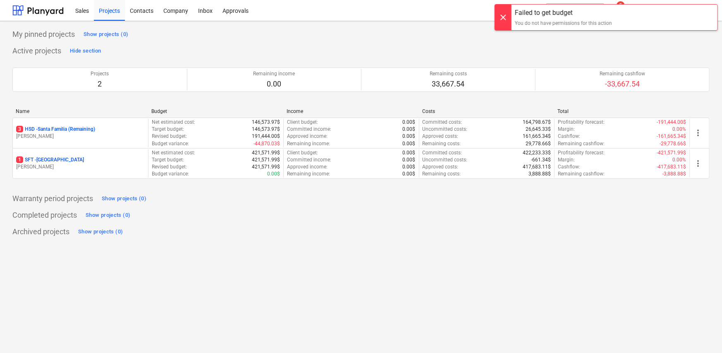
click at [502, 20] on div at bounding box center [503, 18] width 17 height 26
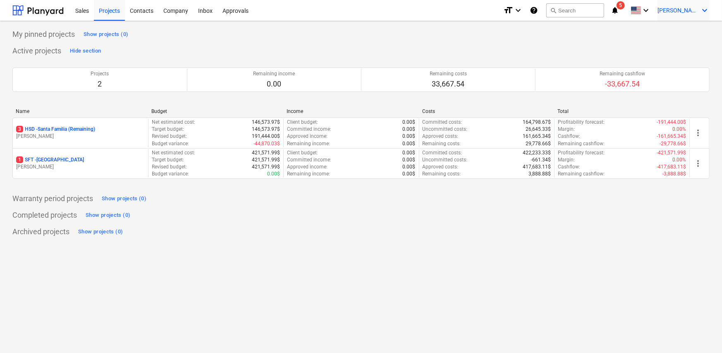
click at [703, 12] on icon "keyboard_arrow_down" at bounding box center [705, 10] width 10 height 10
click at [684, 36] on div "Settings" at bounding box center [685, 32] width 50 height 13
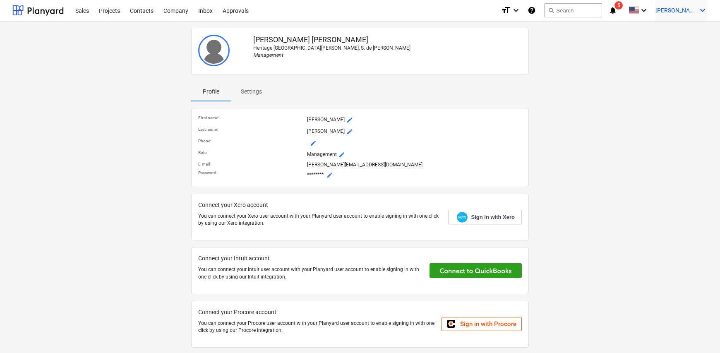
click at [687, 9] on span "[PERSON_NAME]" at bounding box center [675, 10] width 41 height 7
click at [677, 48] on div "Log out" at bounding box center [683, 45] width 50 height 13
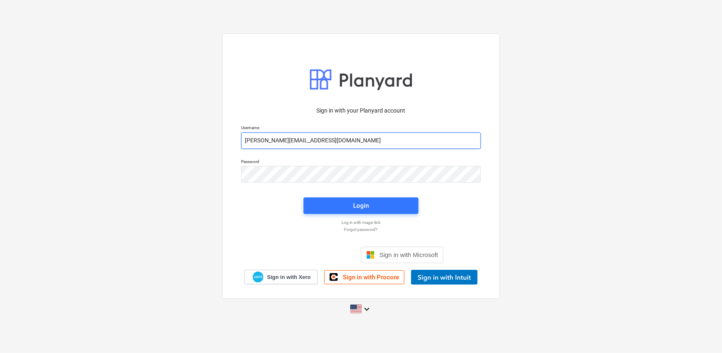
click at [331, 138] on input "[PERSON_NAME][EMAIL_ADDRESS][DOMAIN_NAME]" at bounding box center [361, 140] width 240 height 17
type input "[PERSON_NAME][EMAIL_ADDRESS][DOMAIN_NAME]"
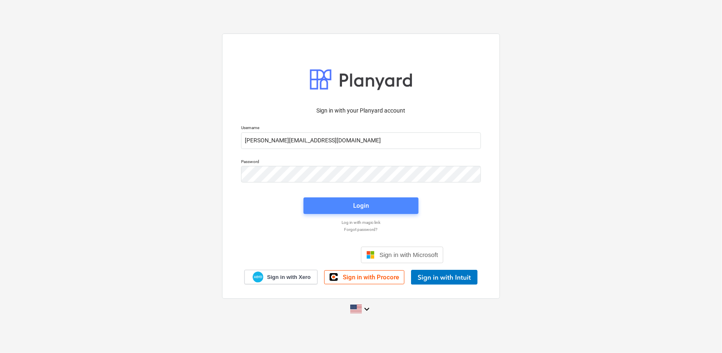
click at [394, 208] on span "Login" at bounding box center [360, 205] width 95 height 11
